Goal: Find specific page/section: Find specific page/section

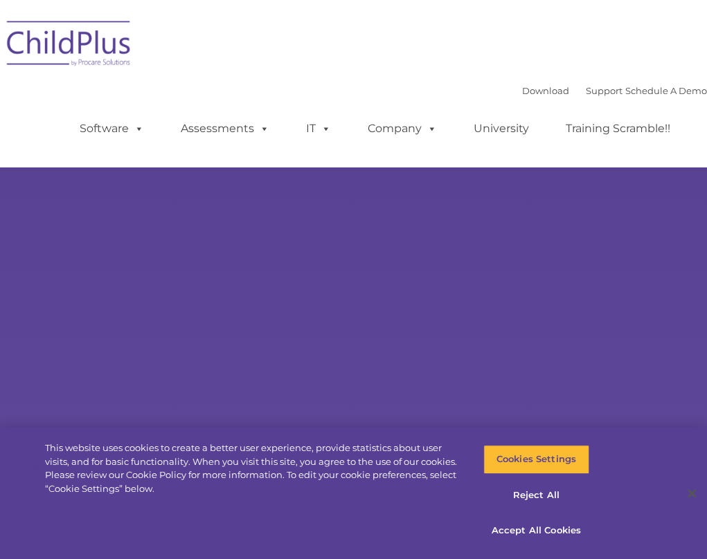
select select "MEDIUM"
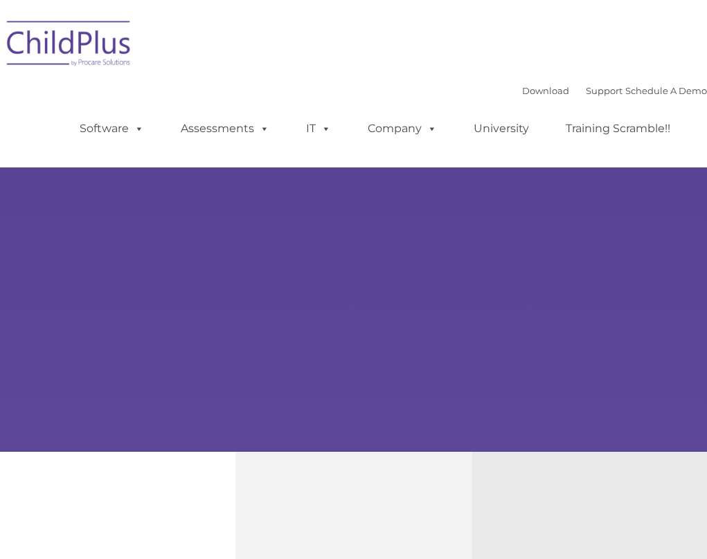
type input ""
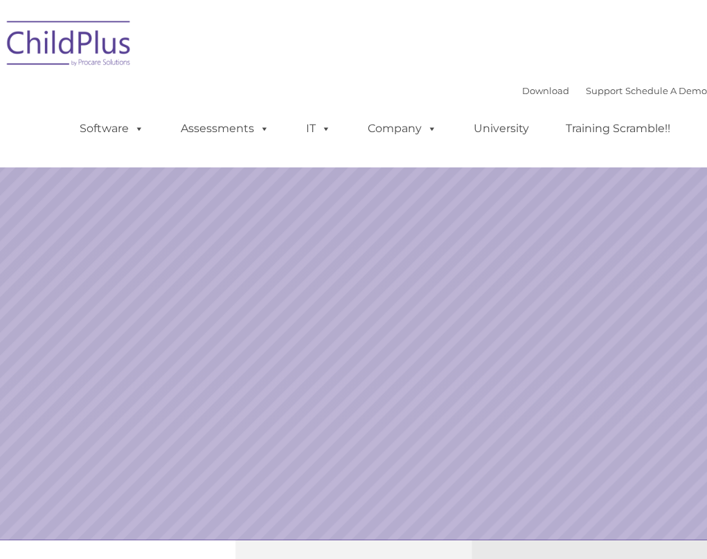
select select "MEDIUM"
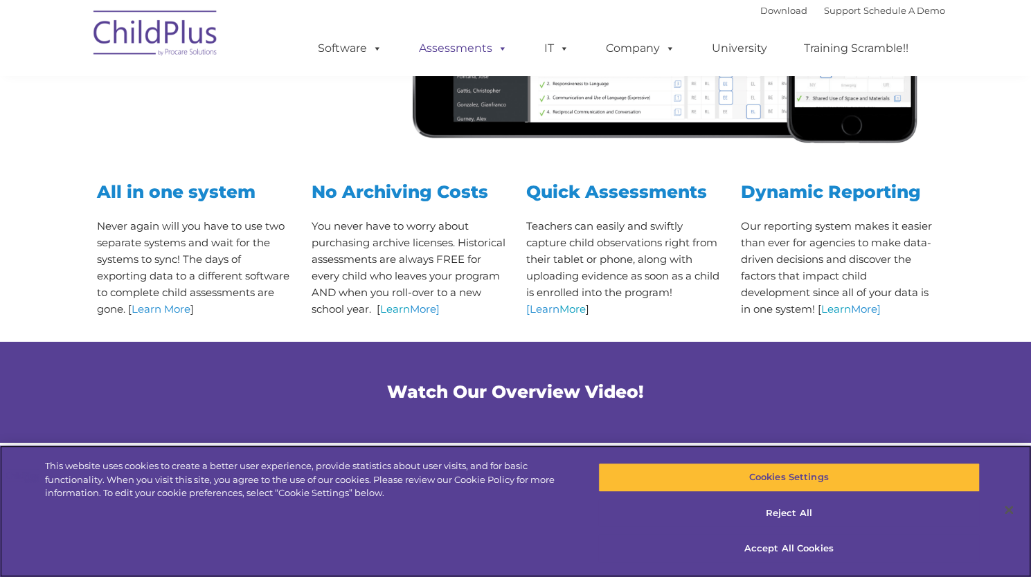
scroll to position [484, 0]
